Goal: Transaction & Acquisition: Register for event/course

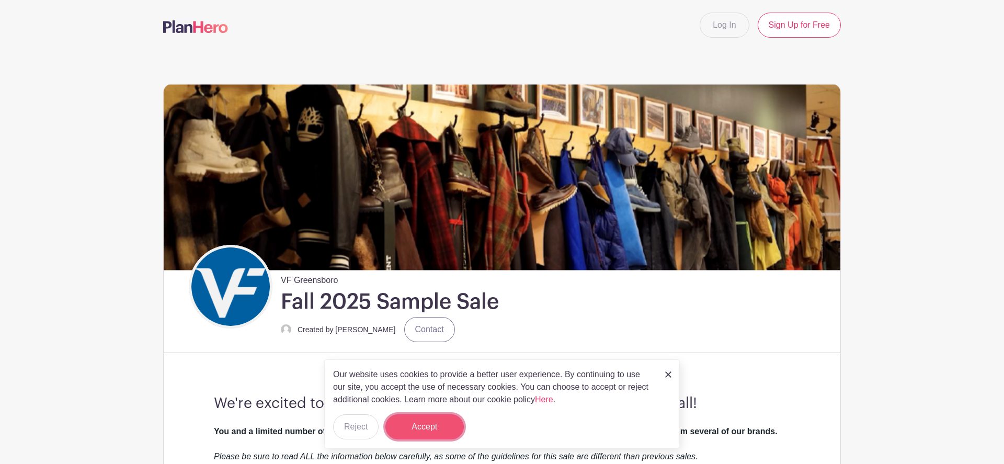
click at [424, 429] on button "Accept" at bounding box center [424, 426] width 78 height 25
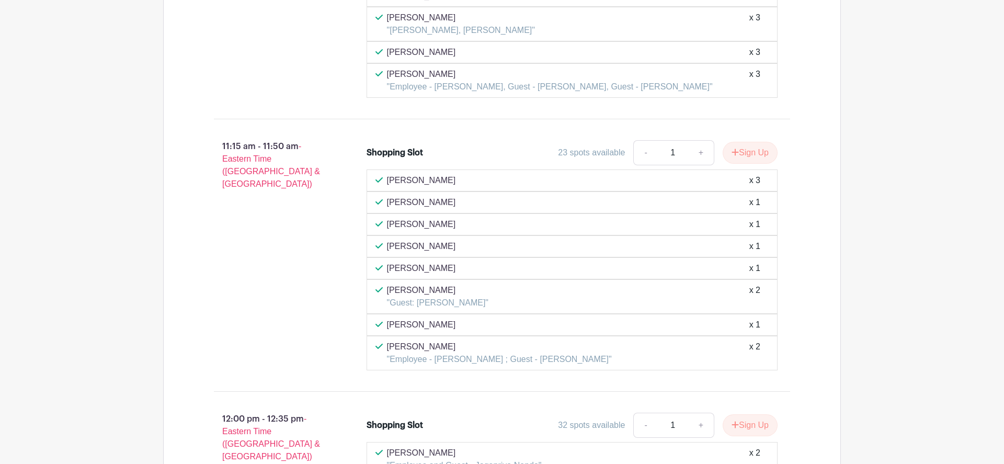
scroll to position [2767, 0]
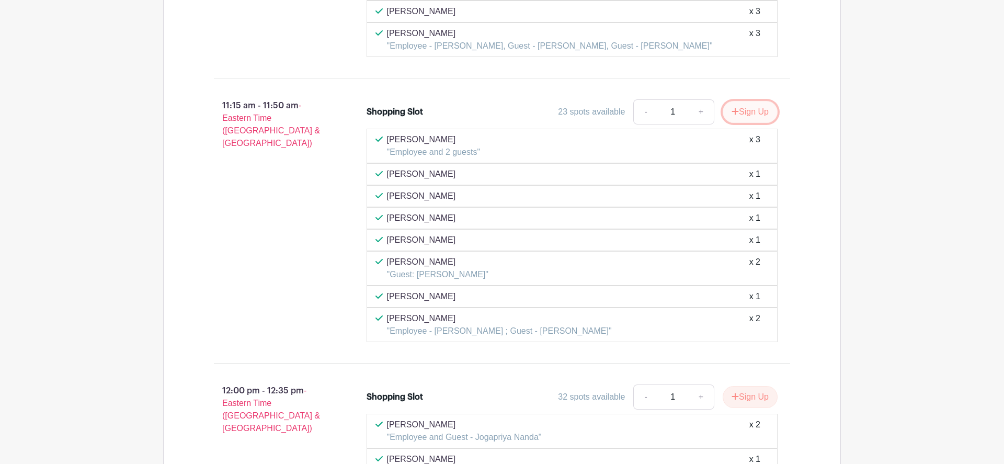
click at [745, 112] on button "Sign Up" at bounding box center [749, 112] width 55 height 22
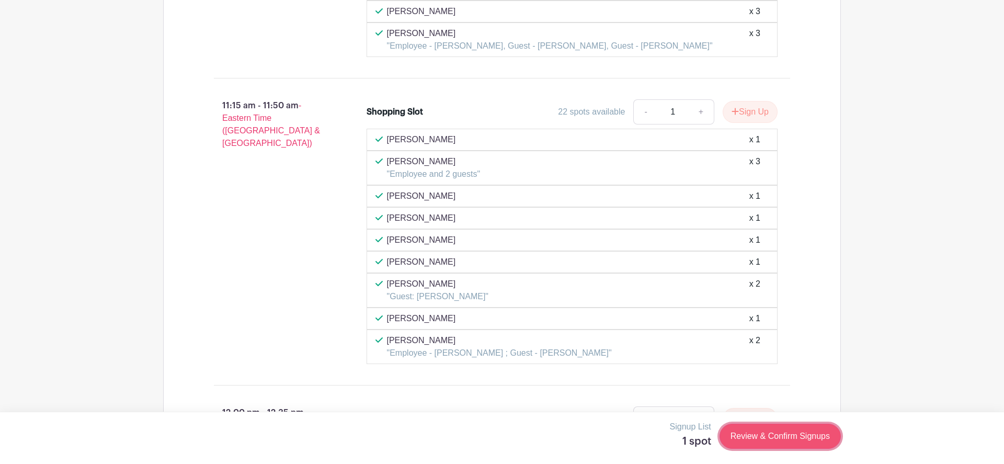
click at [762, 437] on link "Review & Confirm Signups" at bounding box center [779, 435] width 121 height 25
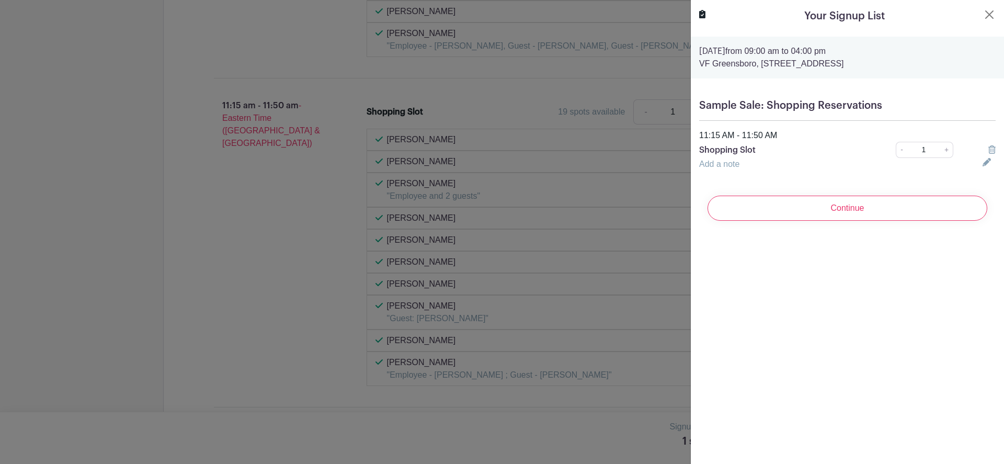
click at [833, 209] on input "Continue" at bounding box center [847, 207] width 280 height 25
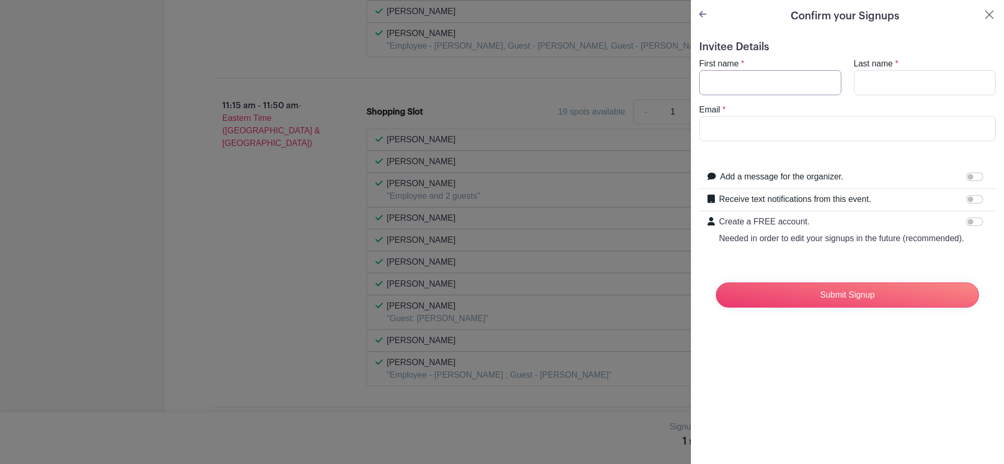
click at [759, 77] on input "First name" at bounding box center [770, 82] width 142 height 25
type input "Annes"
type input "Ahamed"
drag, startPoint x: 806, startPoint y: 133, endPoint x: 667, endPoint y: 133, distance: 139.0
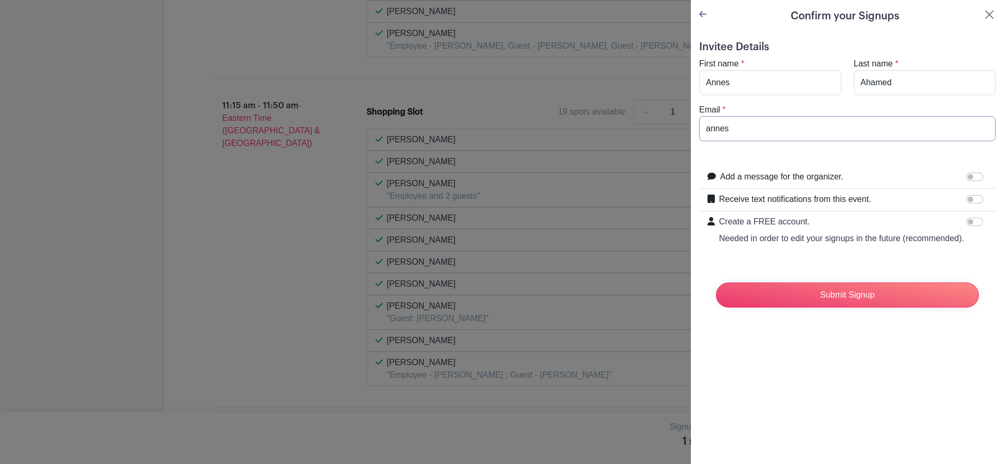
type input "annes_ahamed@vfc.com"
click at [835, 295] on input "Submit Signup" at bounding box center [847, 294] width 263 height 25
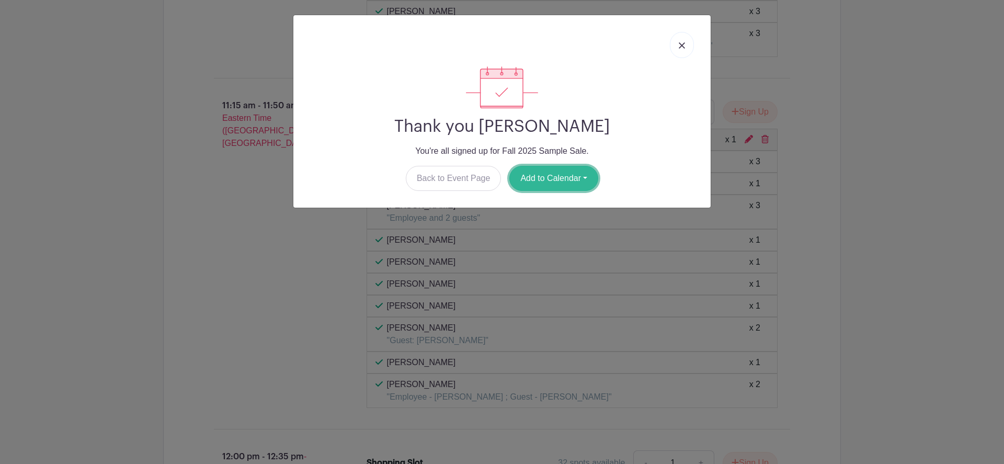
click at [557, 180] on button "Add to Calendar" at bounding box center [553, 178] width 89 height 25
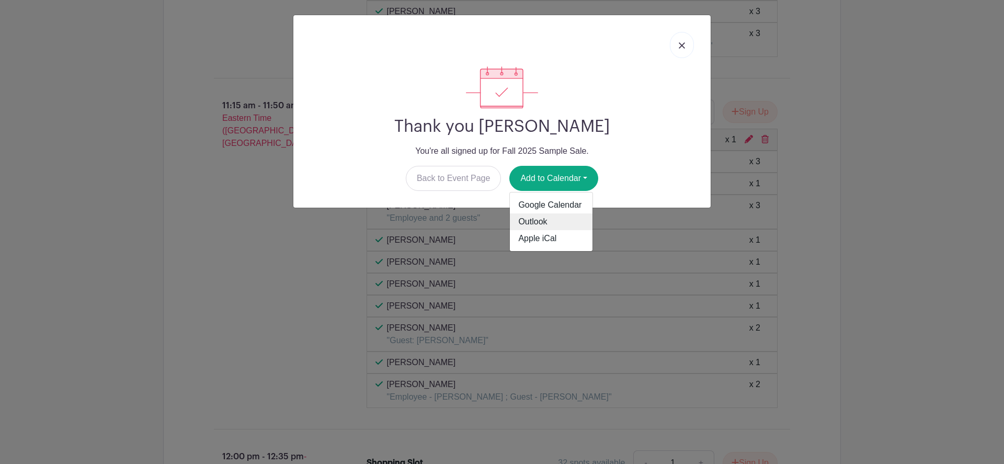
click at [536, 222] on link "Outlook" at bounding box center [551, 221] width 83 height 17
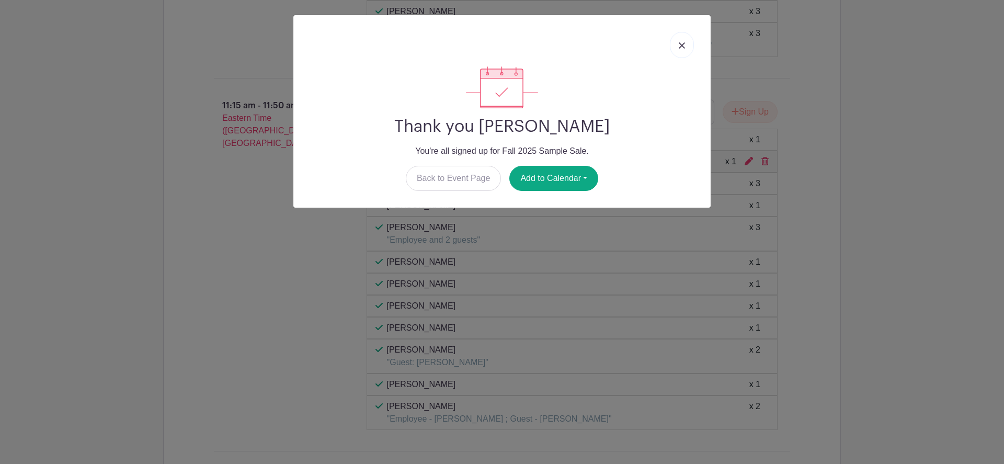
click at [679, 48] on img at bounding box center [681, 45] width 6 height 6
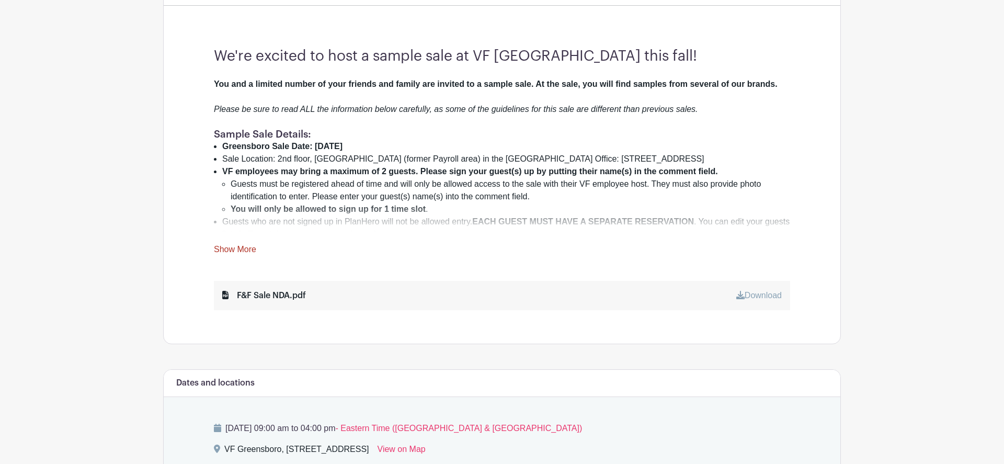
scroll to position [348, 0]
click at [330, 225] on li "Guests who are not signed up in PlanHero will not be allowed entry. EACH GUEST …" at bounding box center [506, 226] width 568 height 25
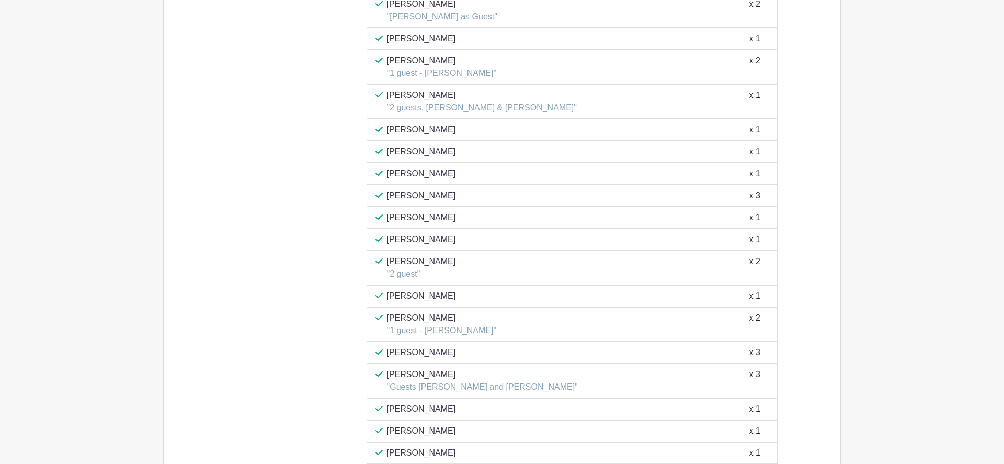
scroll to position [1732, 0]
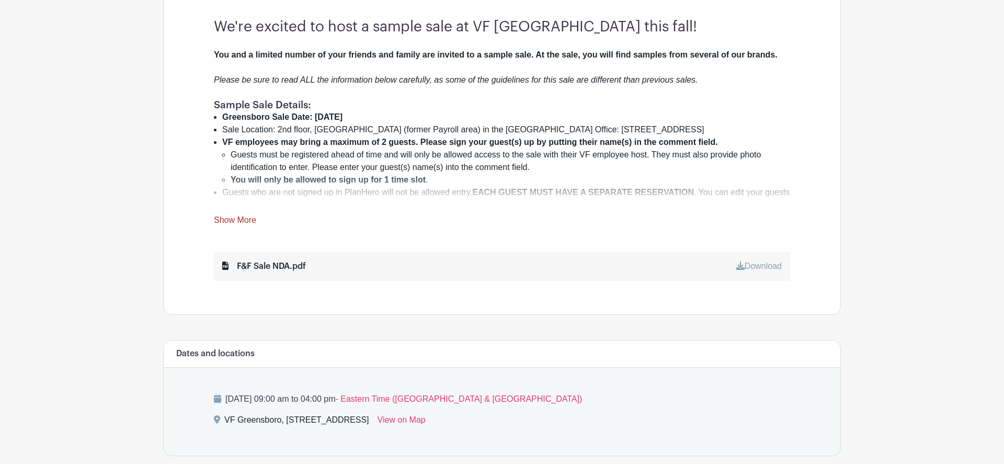
scroll to position [372, 0]
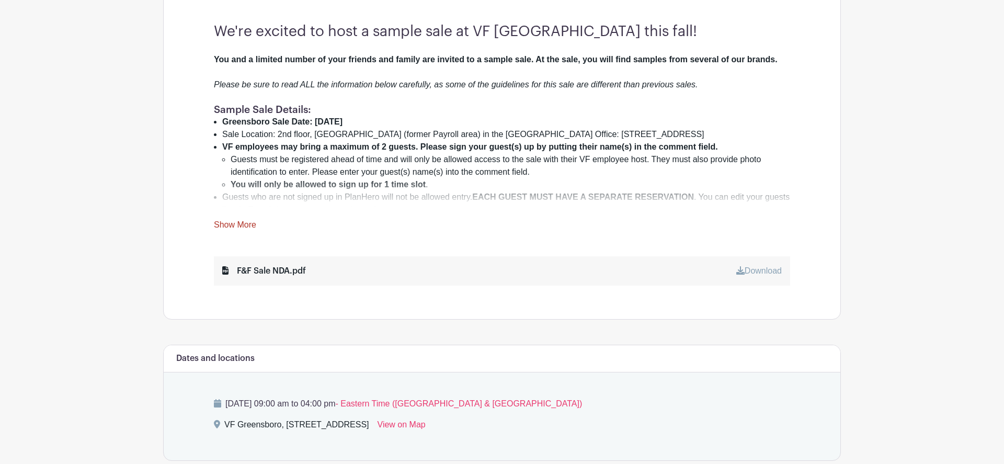
click at [522, 206] on li "Guests who are not signed up in PlanHero will not be allowed entry. EACH GUEST …" at bounding box center [506, 203] width 568 height 25
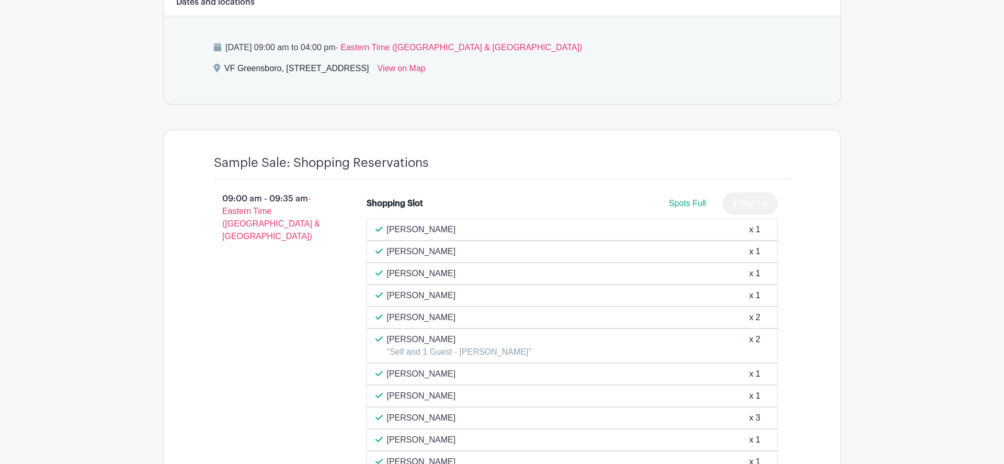
scroll to position [0, 0]
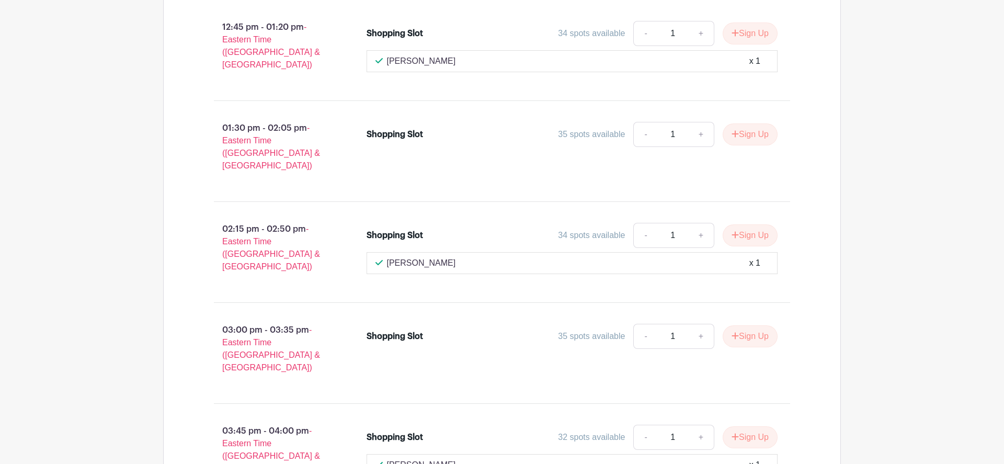
scroll to position [3556, 0]
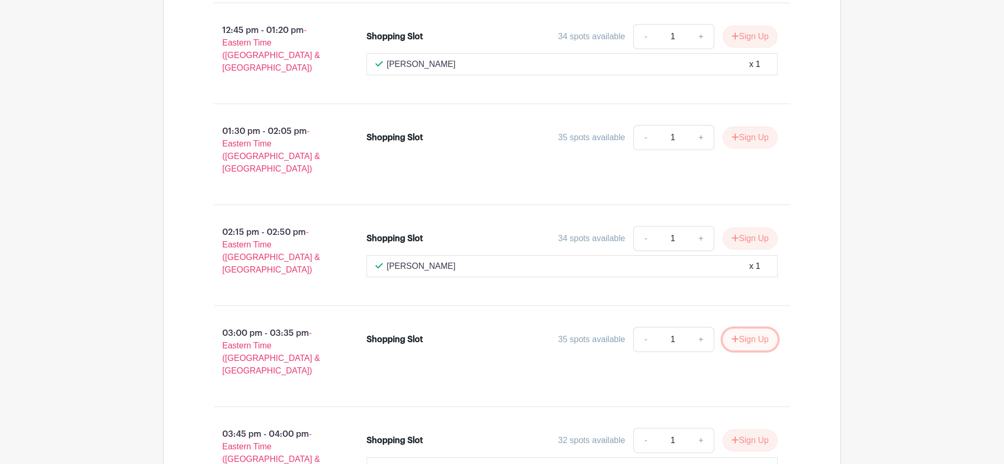
click at [752, 328] on button "Sign Up" at bounding box center [749, 339] width 55 height 22
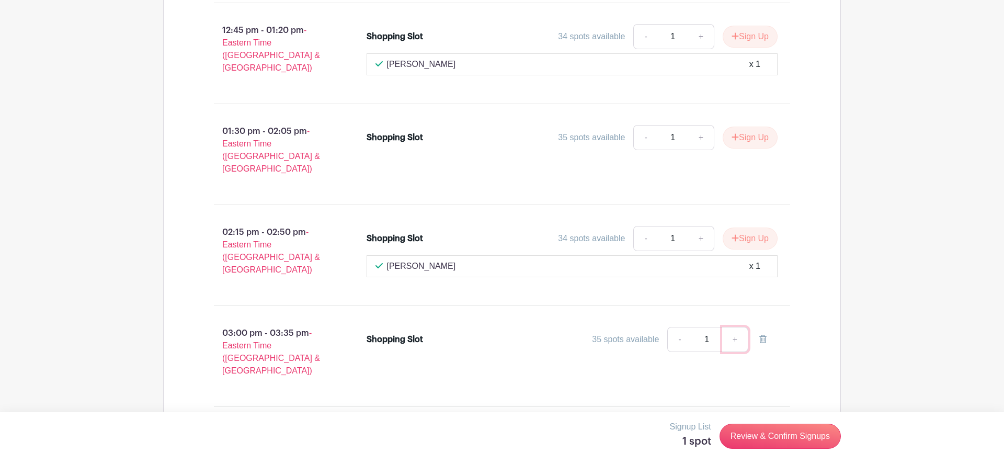
click at [733, 327] on link "+" at bounding box center [735, 339] width 26 height 25
type input "2"
click at [760, 438] on link "Review & Confirm Signups" at bounding box center [779, 435] width 121 height 25
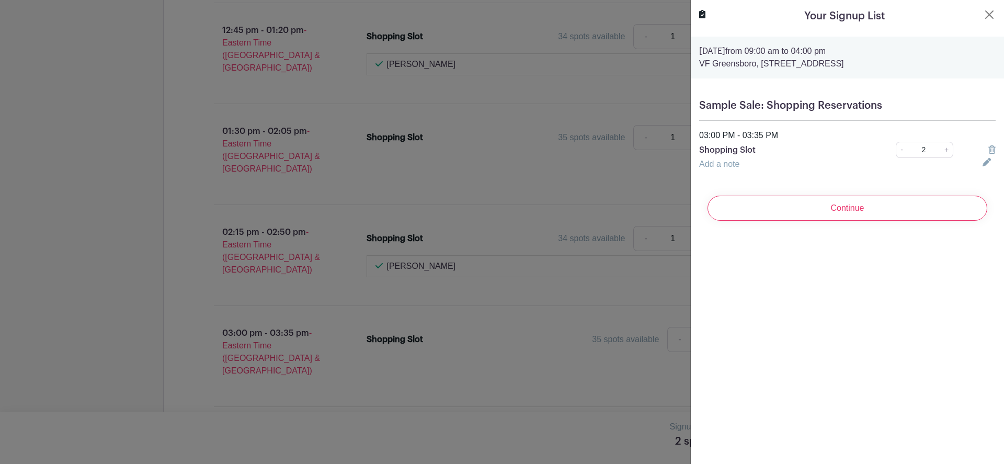
click at [720, 166] on link "Add a note" at bounding box center [719, 163] width 40 height 9
click at [775, 176] on input "text" at bounding box center [834, 170] width 271 height 25
